Goal: Information Seeking & Learning: Learn about a topic

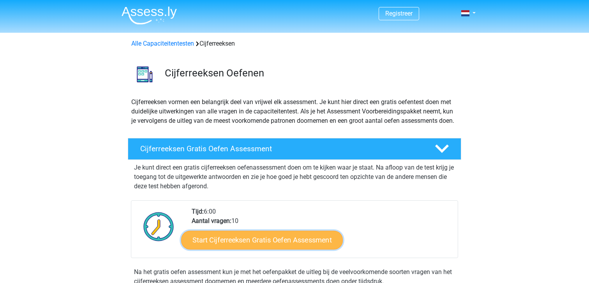
click at [298, 246] on link "Start Cijferreeksen Gratis Oefen Assessment" at bounding box center [262, 239] width 162 height 19
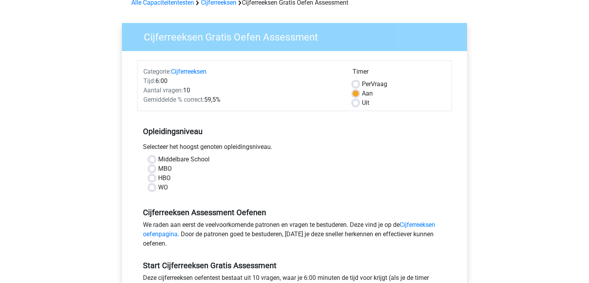
scroll to position [78, 0]
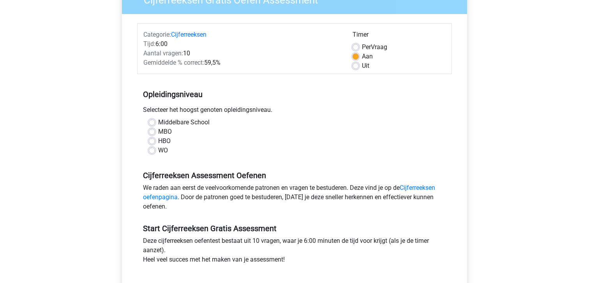
click at [158, 141] on label "HBO" at bounding box center [164, 140] width 12 height 9
click at [151, 141] on input "HBO" at bounding box center [152, 140] width 6 height 8
radio input "true"
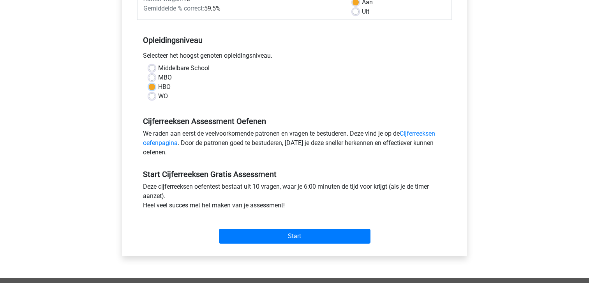
scroll to position [234, 0]
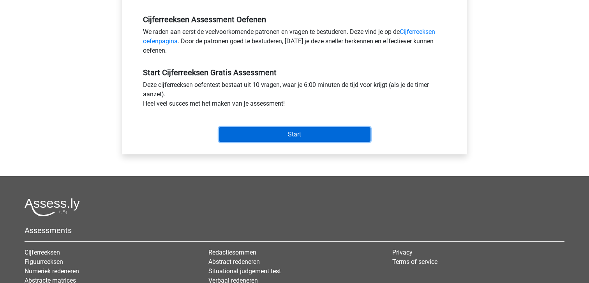
click at [292, 132] on input "Start" at bounding box center [295, 134] width 152 height 15
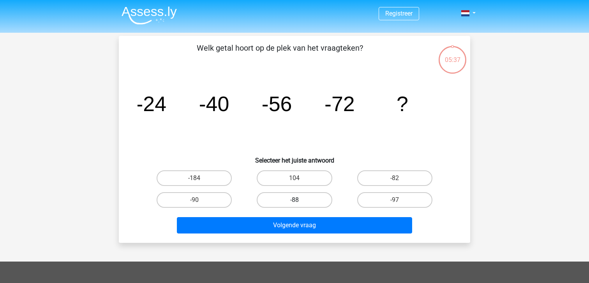
click at [285, 200] on label "-88" at bounding box center [294, 200] width 75 height 16
click at [295, 200] on input "-88" at bounding box center [297, 202] width 5 height 5
radio input "true"
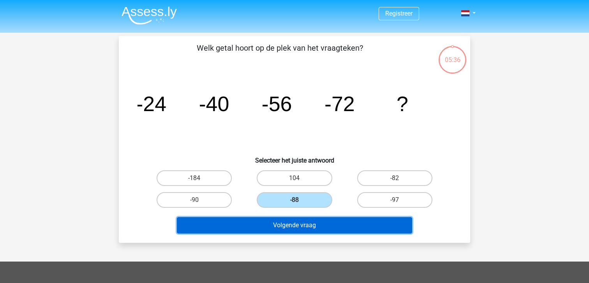
click at [314, 227] on button "Volgende vraag" at bounding box center [295, 225] width 236 height 16
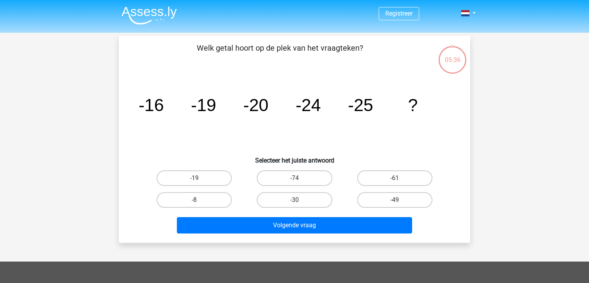
scroll to position [36, 0]
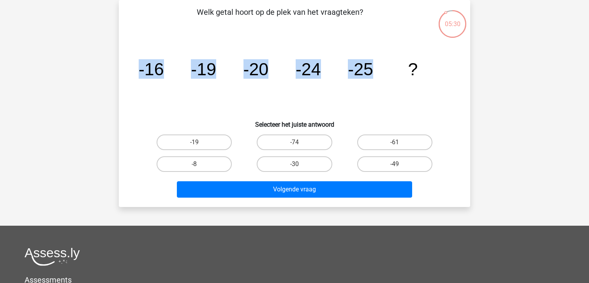
drag, startPoint x: 373, startPoint y: 69, endPoint x: 140, endPoint y: 73, distance: 233.5
click at [140, 73] on g "-16 -19 -20 -24 -25 ?" at bounding box center [278, 68] width 279 height 19
copy g "-16 -19 -20 -24 -25"
click at [297, 165] on input "-30" at bounding box center [297, 166] width 5 height 5
radio input "true"
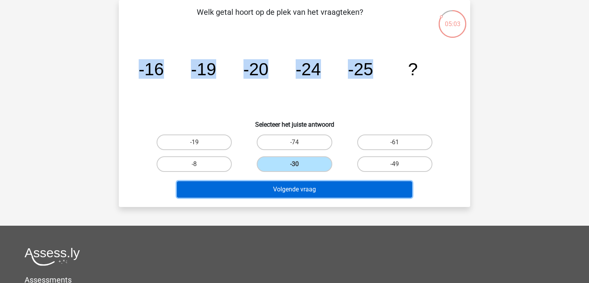
click at [310, 185] on button "Volgende vraag" at bounding box center [295, 189] width 236 height 16
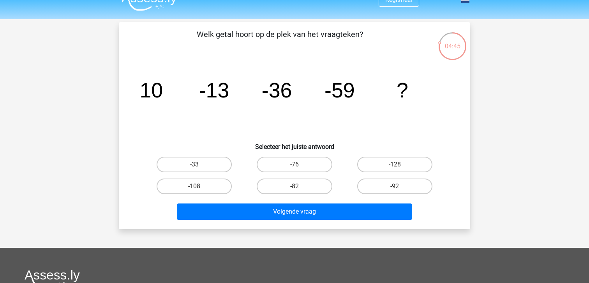
scroll to position [0, 0]
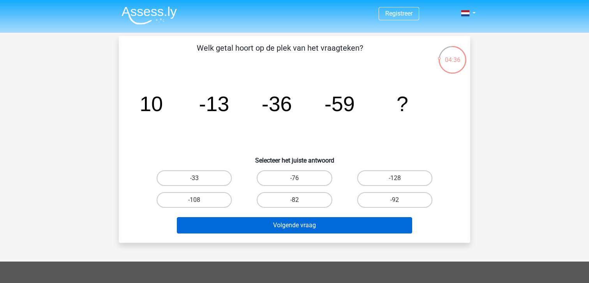
drag, startPoint x: 308, startPoint y: 200, endPoint x: 317, endPoint y: 221, distance: 23.0
click at [308, 200] on label "-82" at bounding box center [294, 200] width 75 height 16
click at [300, 200] on input "-82" at bounding box center [297, 202] width 5 height 5
radio input "true"
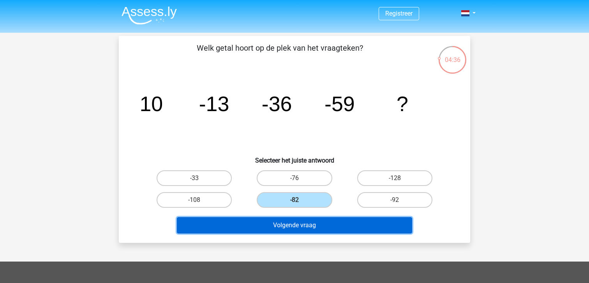
click at [317, 222] on button "Volgende vraag" at bounding box center [295, 225] width 236 height 16
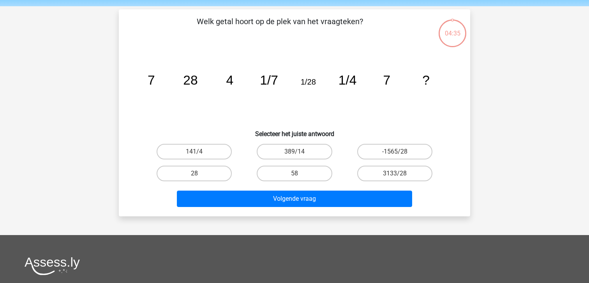
scroll to position [36, 0]
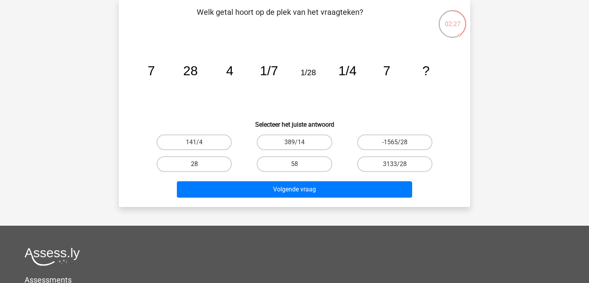
click at [202, 166] on label "28" at bounding box center [194, 164] width 75 height 16
click at [200, 166] on input "28" at bounding box center [197, 166] width 5 height 5
radio input "true"
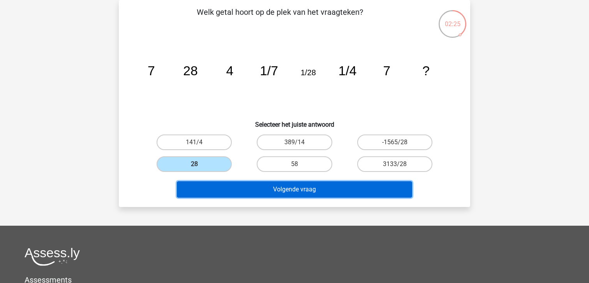
click at [304, 191] on button "Volgende vraag" at bounding box center [295, 189] width 236 height 16
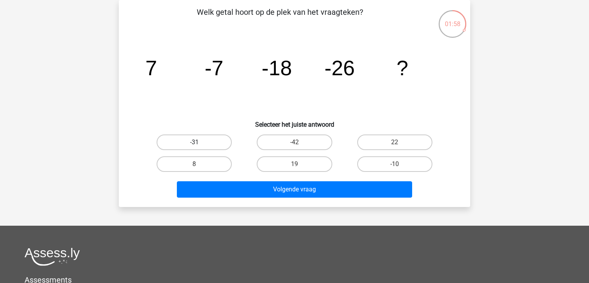
click at [216, 140] on label "-31" at bounding box center [194, 143] width 75 height 16
click at [200, 142] on input "-31" at bounding box center [197, 144] width 5 height 5
radio input "true"
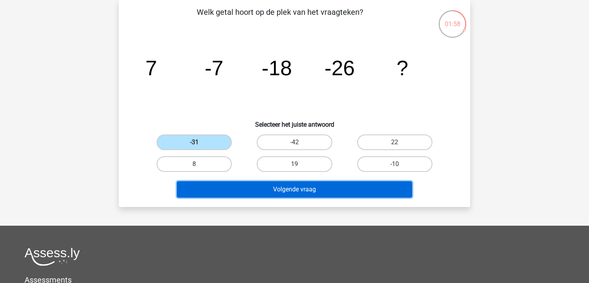
click at [310, 191] on button "Volgende vraag" at bounding box center [295, 189] width 236 height 16
